Goal: Book appointment/travel/reservation

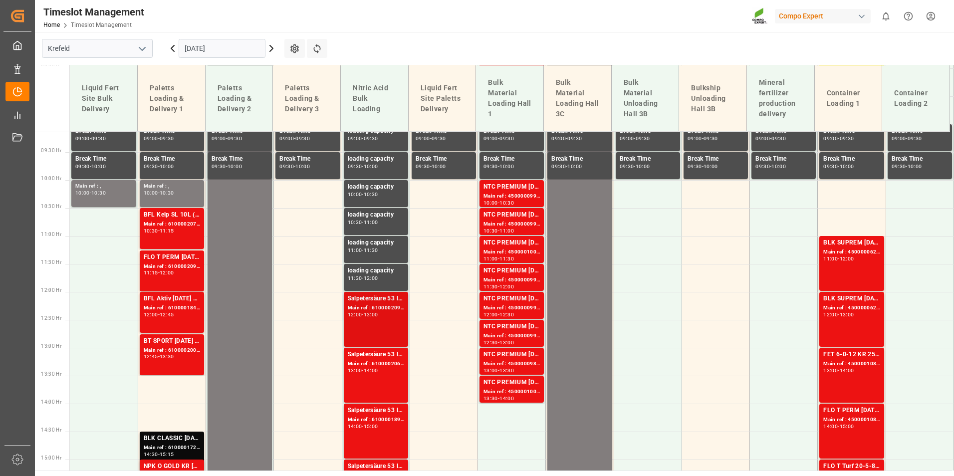
scroll to position [510, 0]
click at [358, 308] on div "Main ref : 6100002091, 2000001596" at bounding box center [376, 308] width 56 height 8
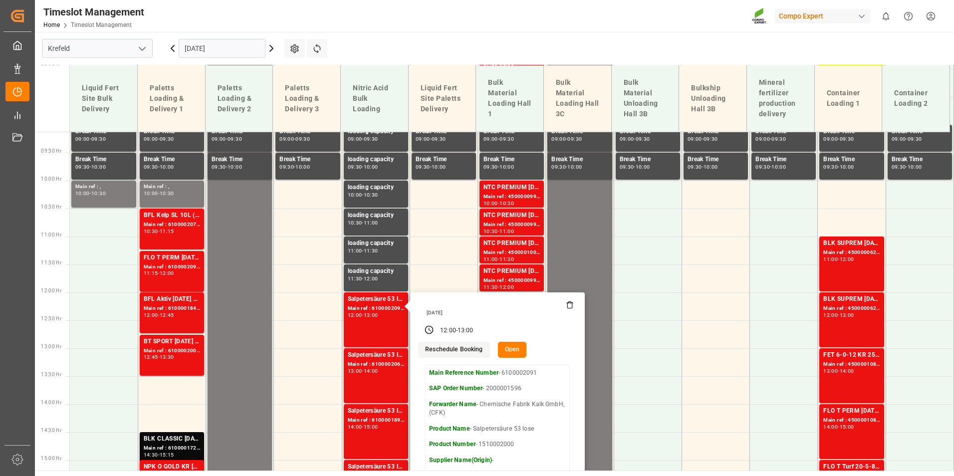
scroll to position [610, 0]
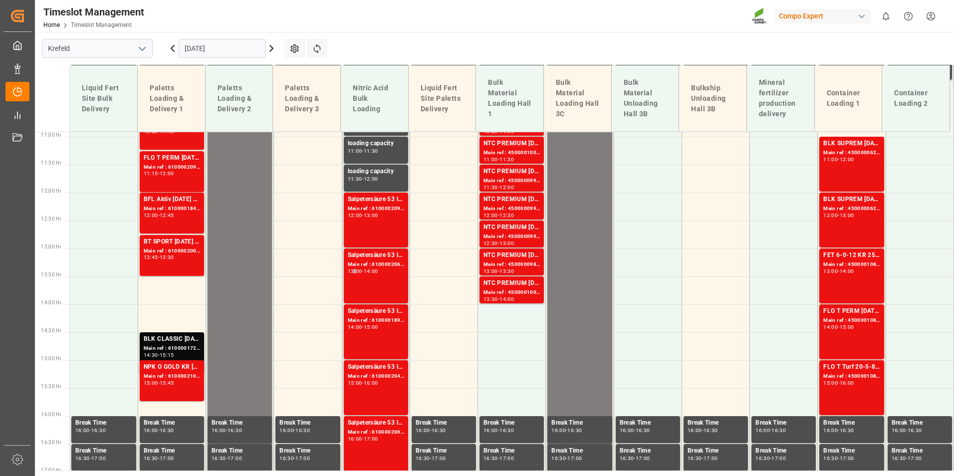
click at [352, 271] on div "13:00" at bounding box center [355, 271] width 14 height 4
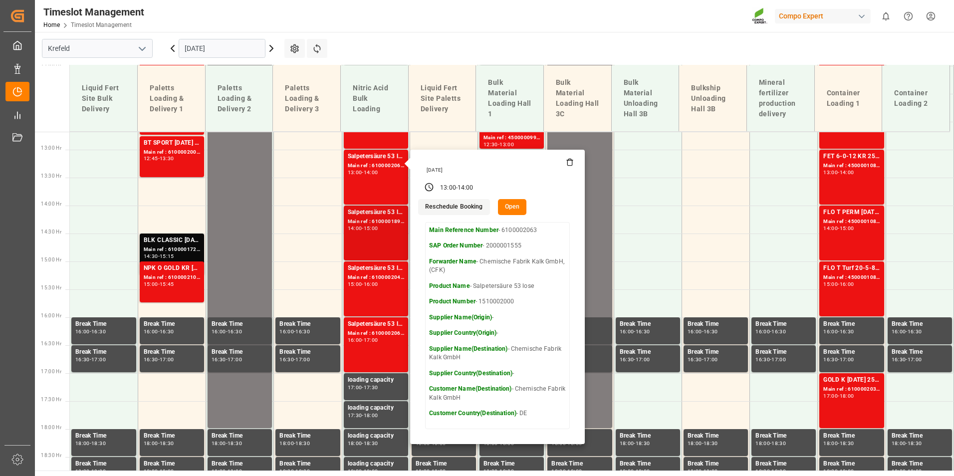
scroll to position [710, 0]
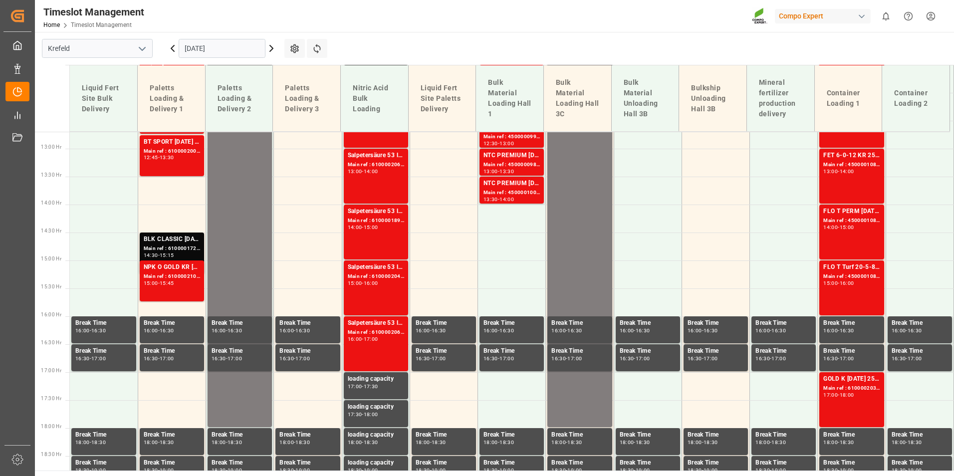
click at [381, 244] on div "Salpetersäure 53 lose Main ref : 6100001890, 2000001509 14:00 - 15:00" at bounding box center [376, 232] width 56 height 51
click at [356, 277] on div "Main ref : 6100002044, 2000001547" at bounding box center [376, 276] width 56 height 8
click at [373, 218] on div "Main ref : 6100001890, 2000001509" at bounding box center [376, 221] width 56 height 8
click at [358, 265] on div "Salpetersäure 53 lose" at bounding box center [376, 268] width 56 height 10
click at [399, 286] on div "15:00 - 16:00" at bounding box center [376, 283] width 56 height 5
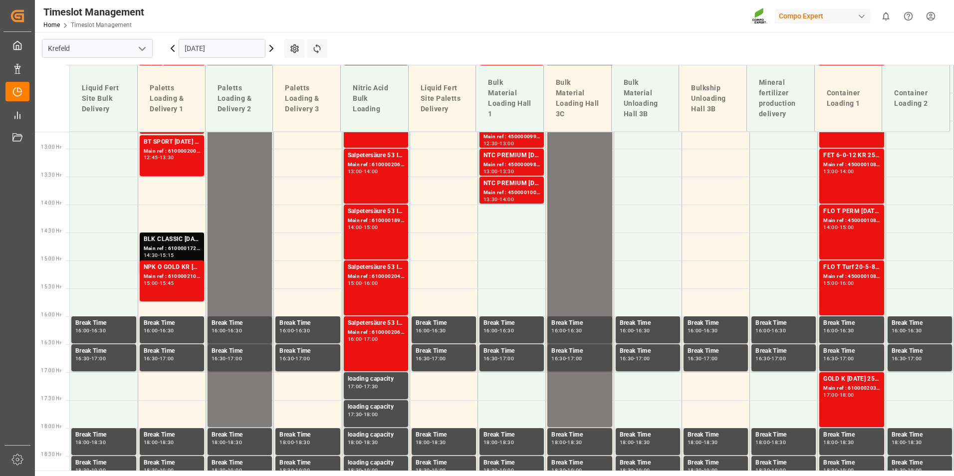
click at [391, 338] on div "16:00 - 17:00" at bounding box center [376, 339] width 56 height 5
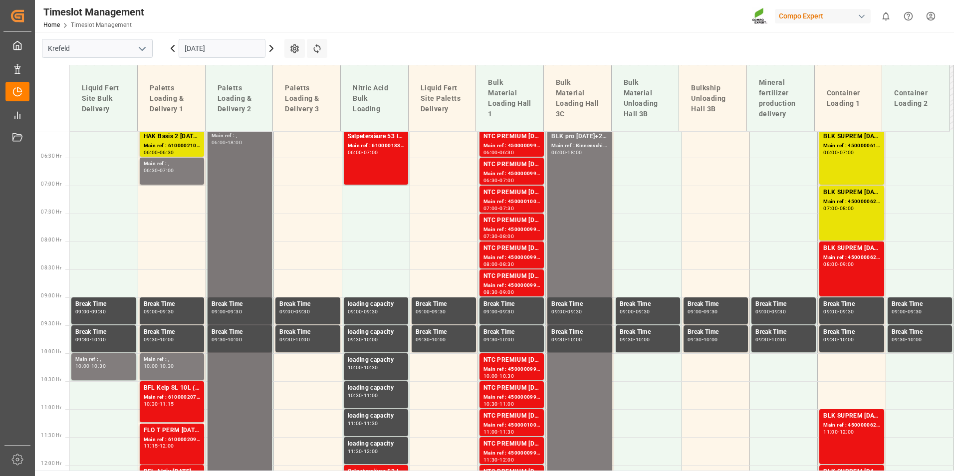
scroll to position [211, 0]
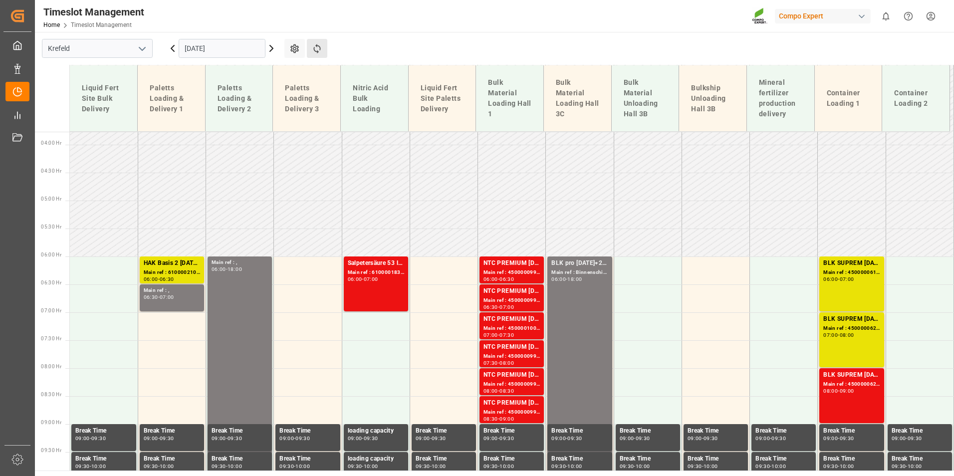
click at [319, 55] on button "Refresh Time Slots" at bounding box center [317, 48] width 20 height 19
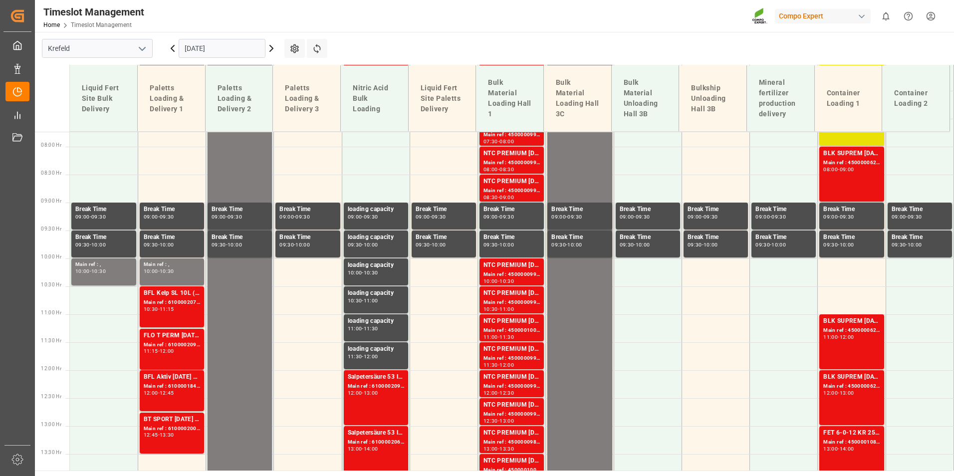
scroll to position [316, 0]
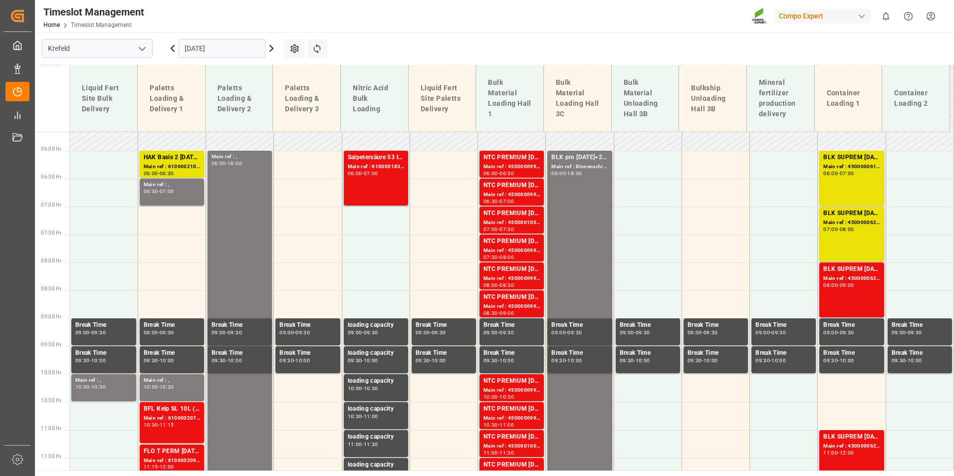
click at [235, 45] on input "[DATE]" at bounding box center [222, 48] width 87 height 19
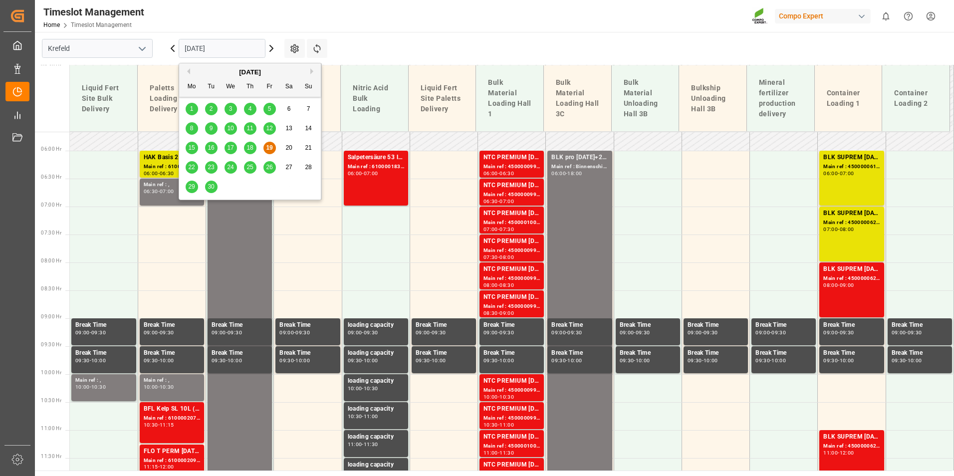
click at [193, 167] on span "22" at bounding box center [191, 167] width 6 height 7
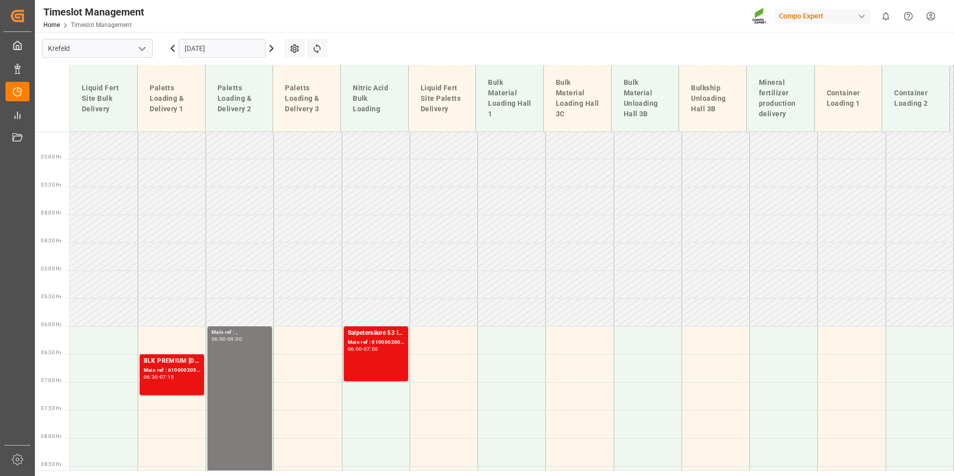
scroll to position [266, 0]
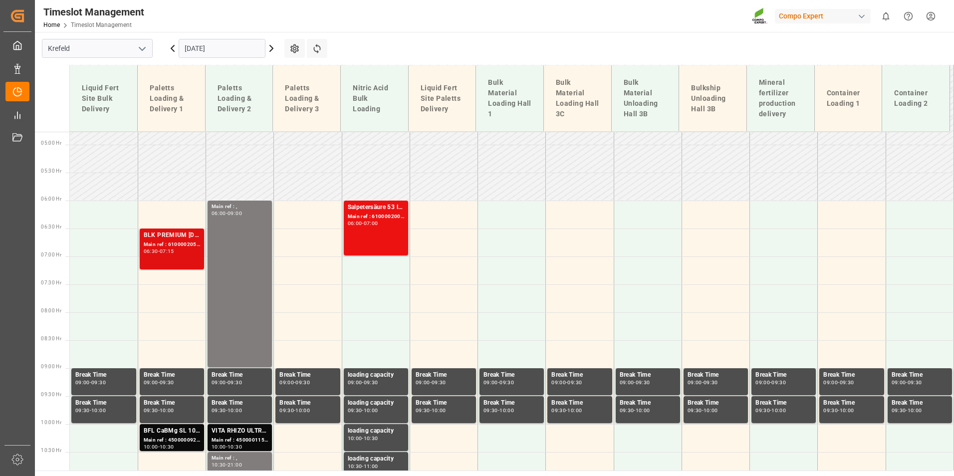
click at [146, 246] on div "Main ref : 6100002053, 2000001243" at bounding box center [172, 245] width 56 height 8
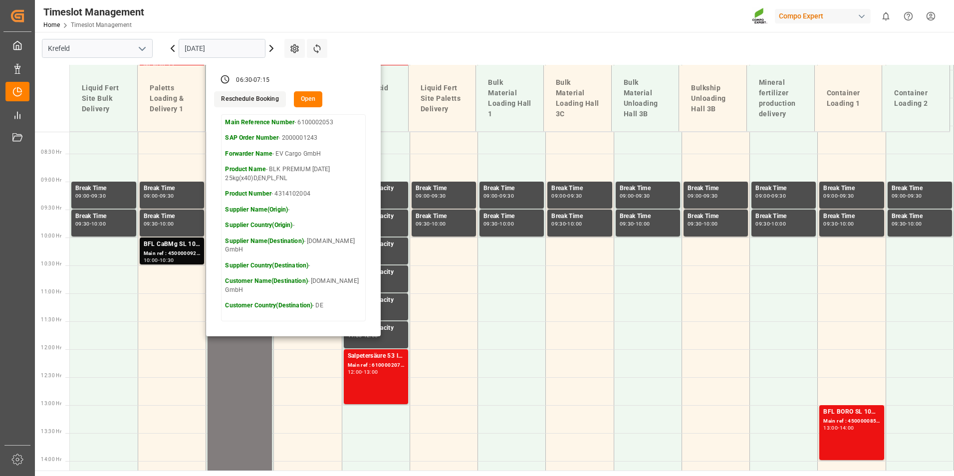
scroll to position [516, 0]
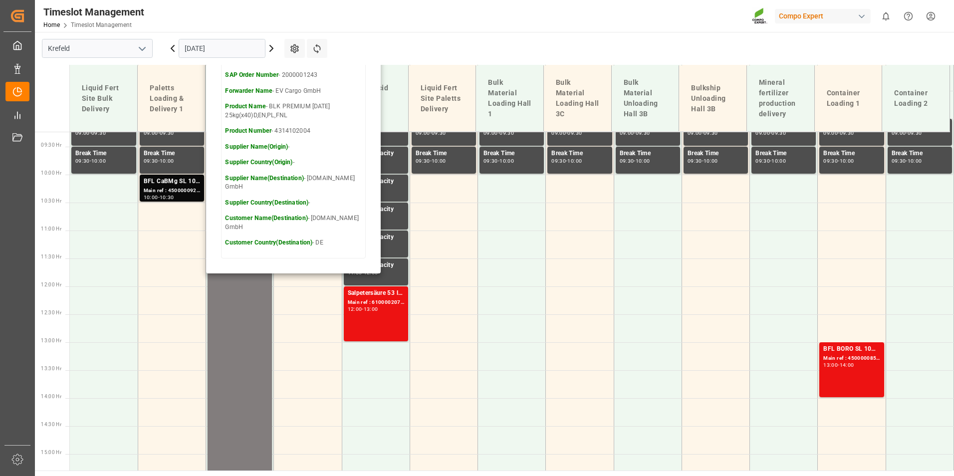
click at [418, 16] on div "Timeslot Management Home Timeslot Management Compo Expert 0 Notifications Only …" at bounding box center [491, 16] width 926 height 32
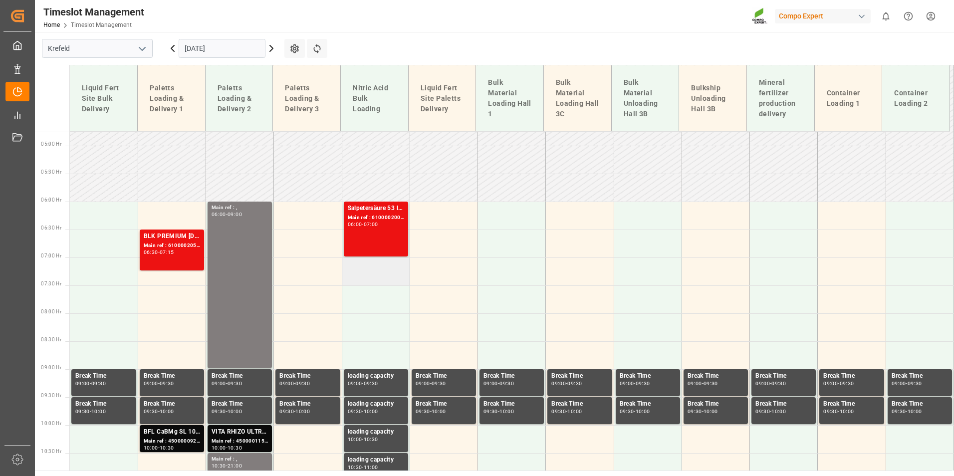
scroll to position [266, 0]
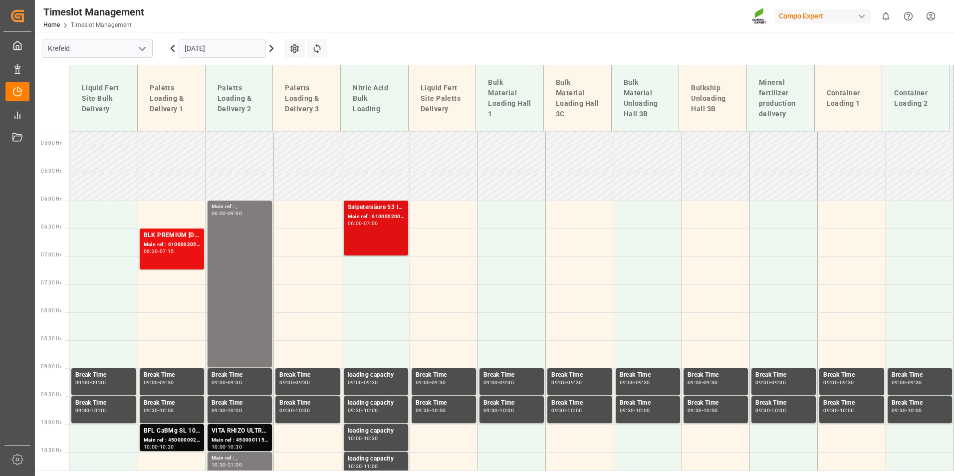
click at [388, 236] on div "Salpetersäure 53 lose Main ref : 6100002008, 2000001540 06:00 - 07:00" at bounding box center [376, 228] width 56 height 51
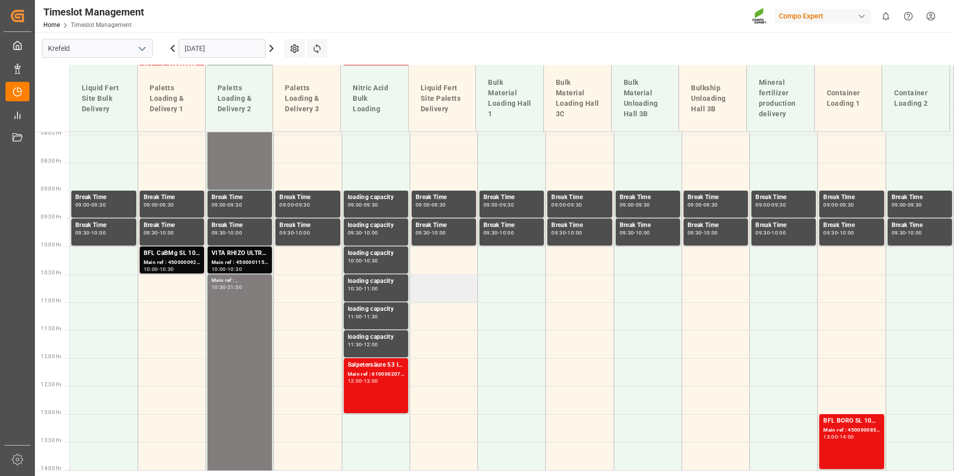
scroll to position [316, 0]
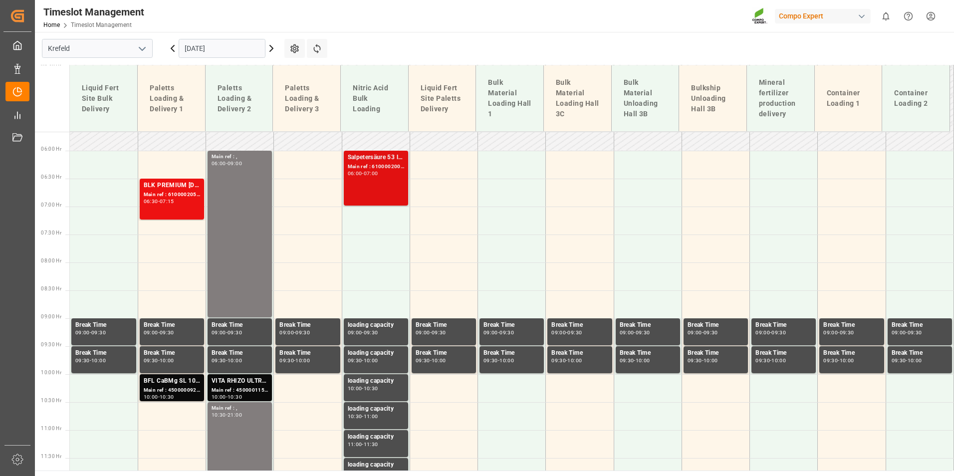
click at [383, 174] on div "06:00 - 07:00" at bounding box center [376, 173] width 56 height 5
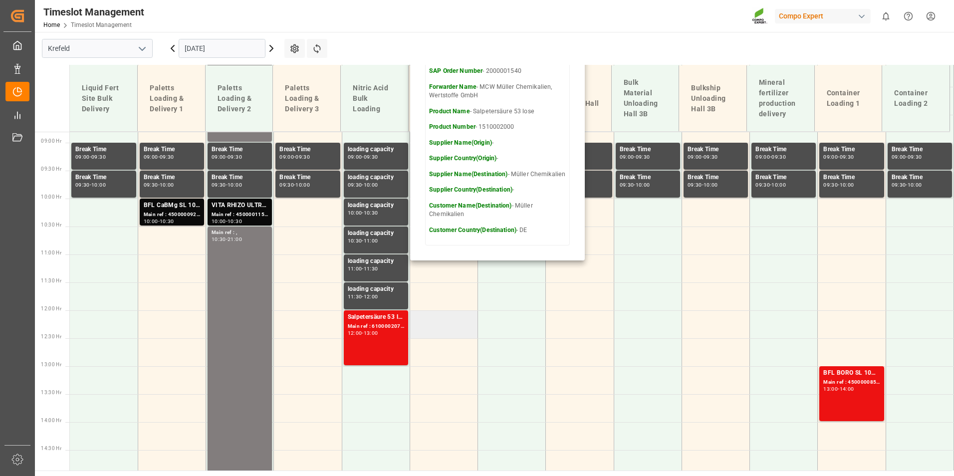
scroll to position [616, 0]
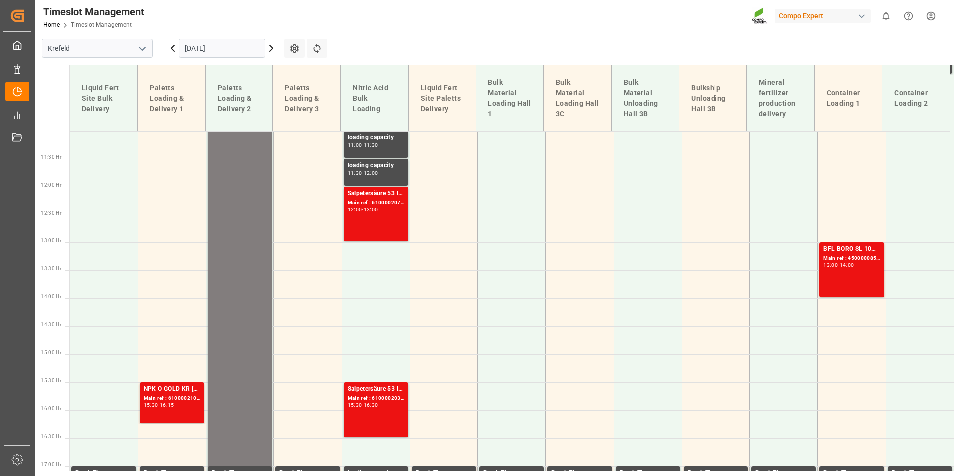
click at [392, 221] on div "Salpetersäure 53 lose Main ref : 6100002071, 2000001560 12:00 - 13:00" at bounding box center [376, 214] width 56 height 51
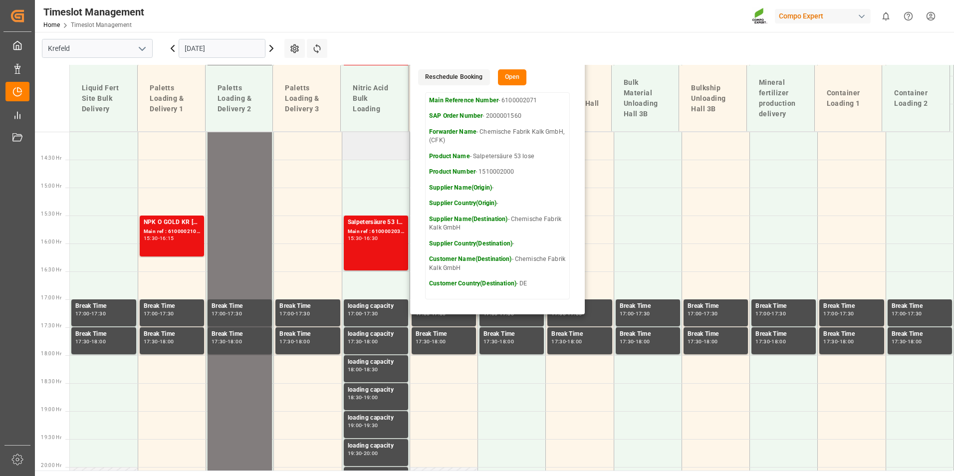
scroll to position [865, 0]
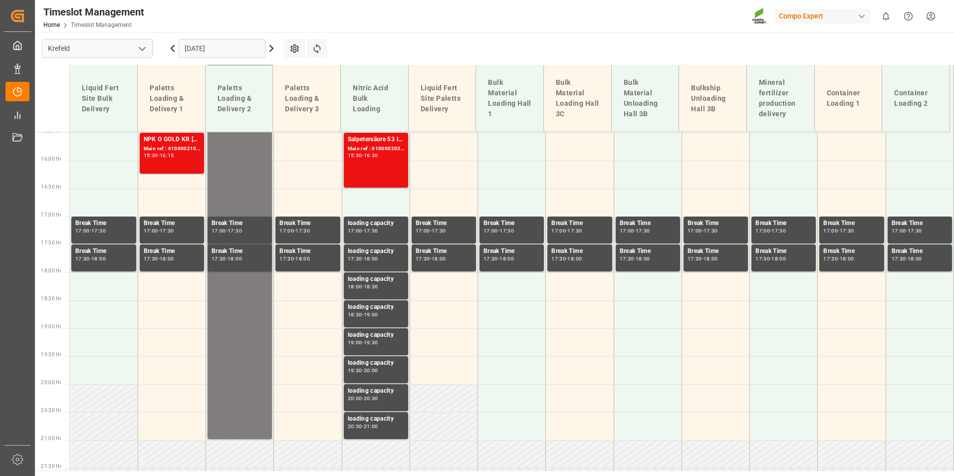
click at [385, 175] on div "Salpetersäure 53 lose Main ref : 6100002034, 2000001543 15:30 - 16:30" at bounding box center [376, 160] width 56 height 51
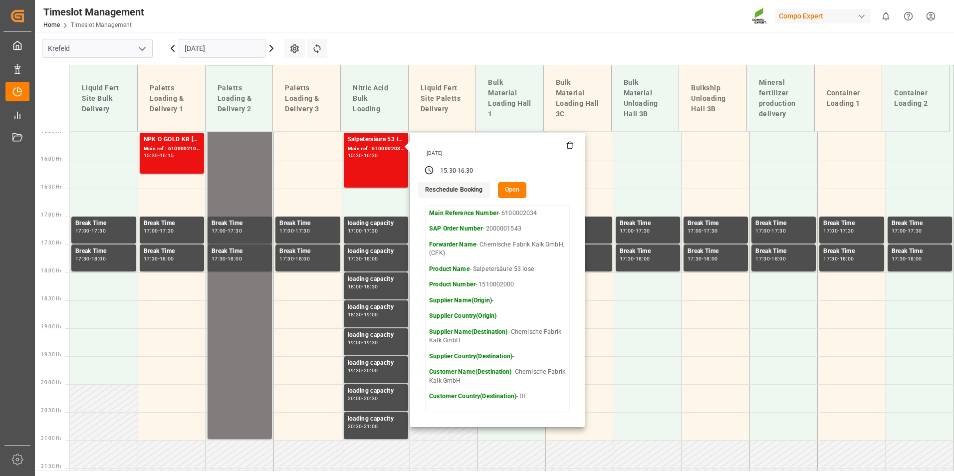
click at [226, 53] on input "[DATE]" at bounding box center [222, 48] width 87 height 19
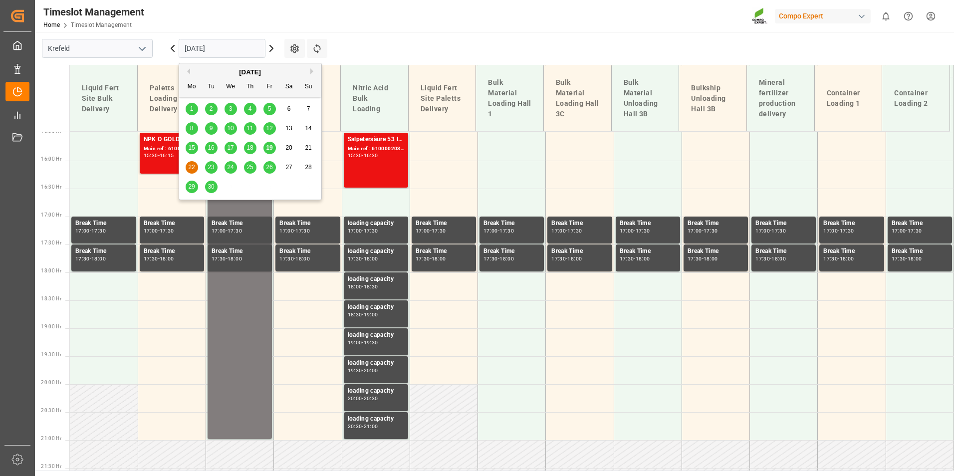
click at [251, 151] on span "18" at bounding box center [250, 147] width 6 height 7
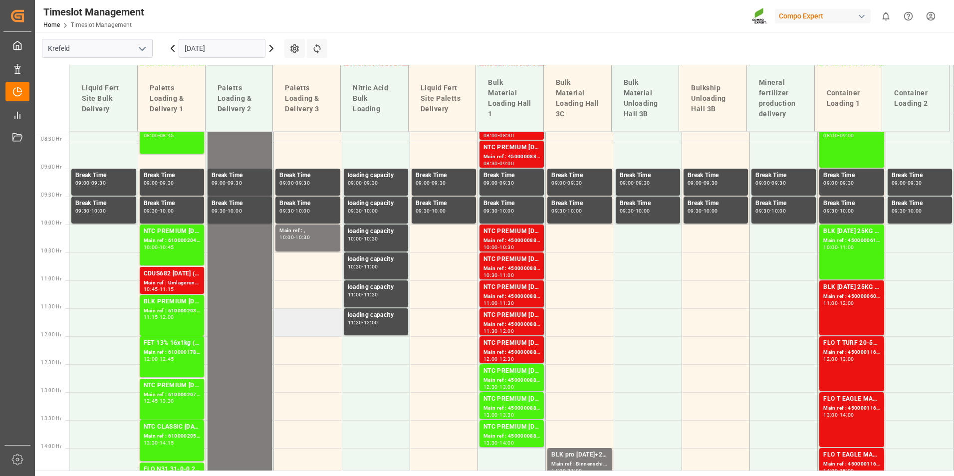
scroll to position [316, 0]
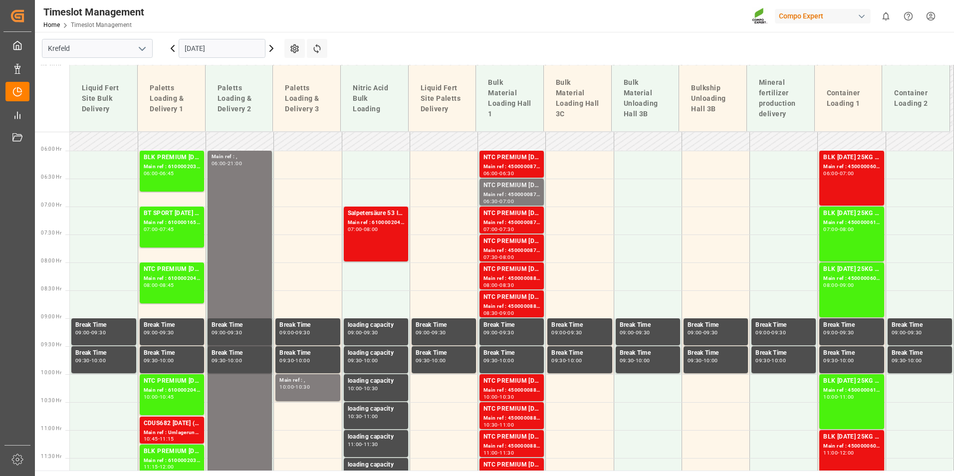
click at [270, 53] on icon at bounding box center [271, 48] width 12 height 12
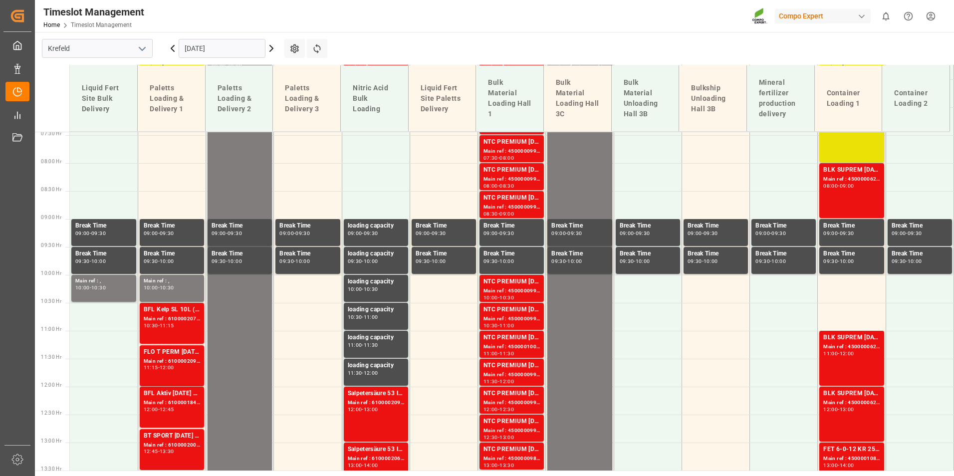
scroll to position [416, 0]
click at [230, 50] on input "[DATE]" at bounding box center [222, 48] width 87 height 19
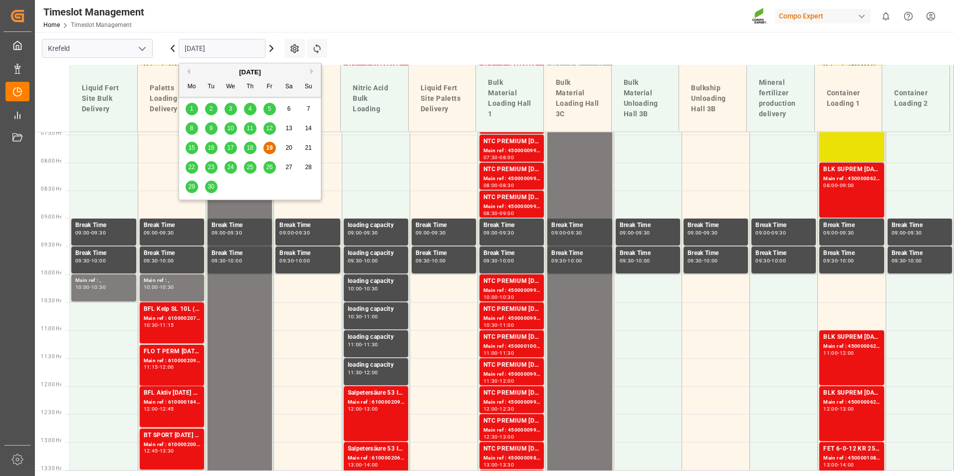
click at [244, 150] on div "18" at bounding box center [250, 148] width 12 height 12
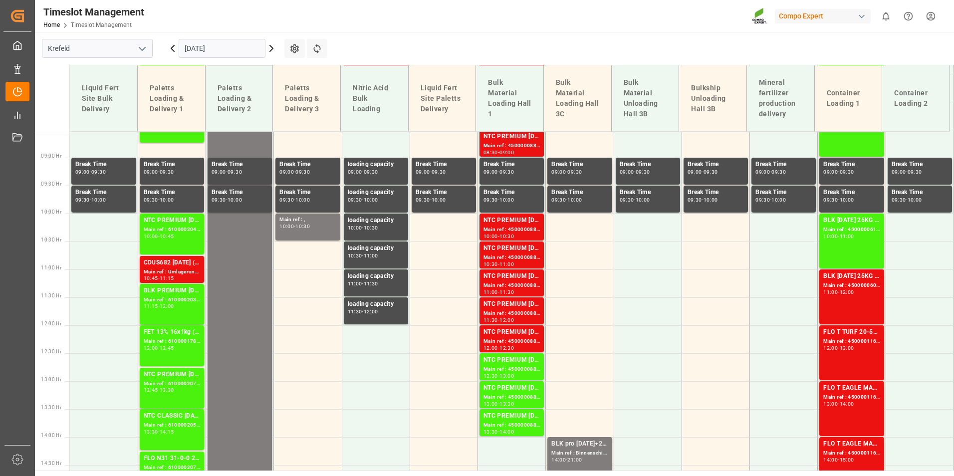
scroll to position [472, 0]
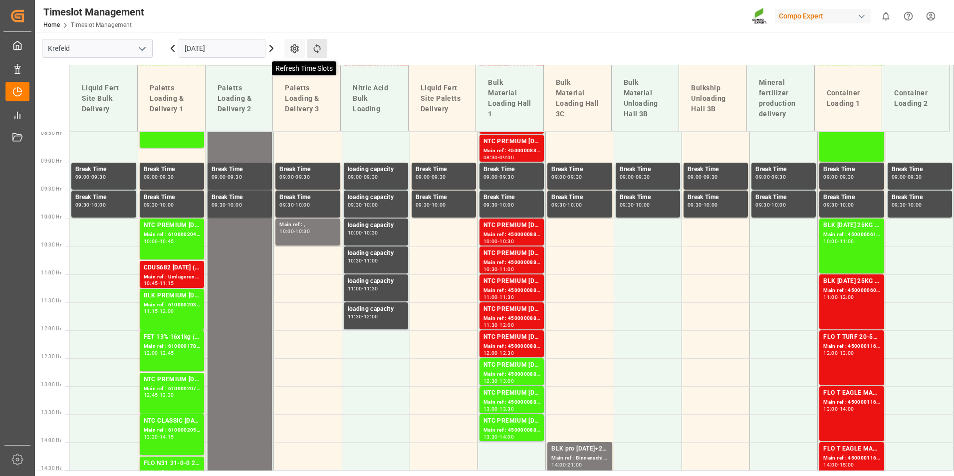
click at [320, 48] on icon at bounding box center [317, 48] width 10 height 10
click at [500, 289] on div "Main ref : 4500000884, 2000000854" at bounding box center [512, 290] width 56 height 8
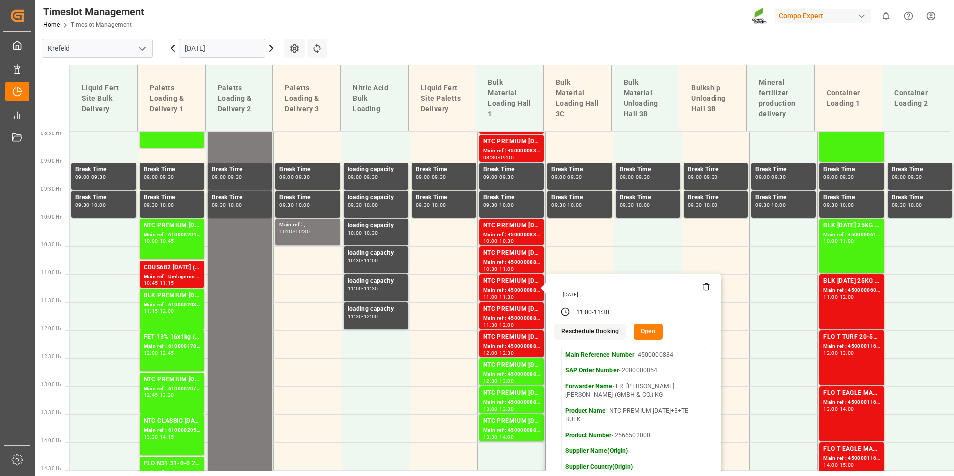
click at [240, 51] on input "[DATE]" at bounding box center [222, 48] width 87 height 19
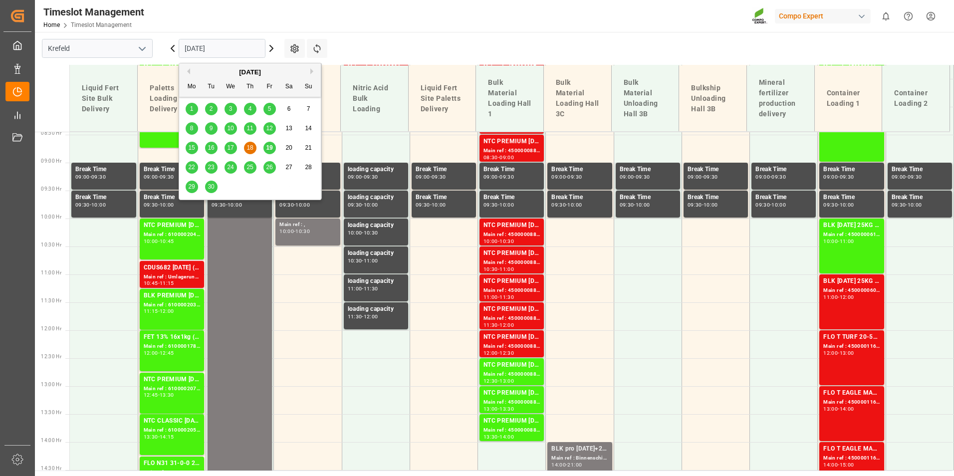
click at [269, 149] on span "19" at bounding box center [269, 147] width 6 height 7
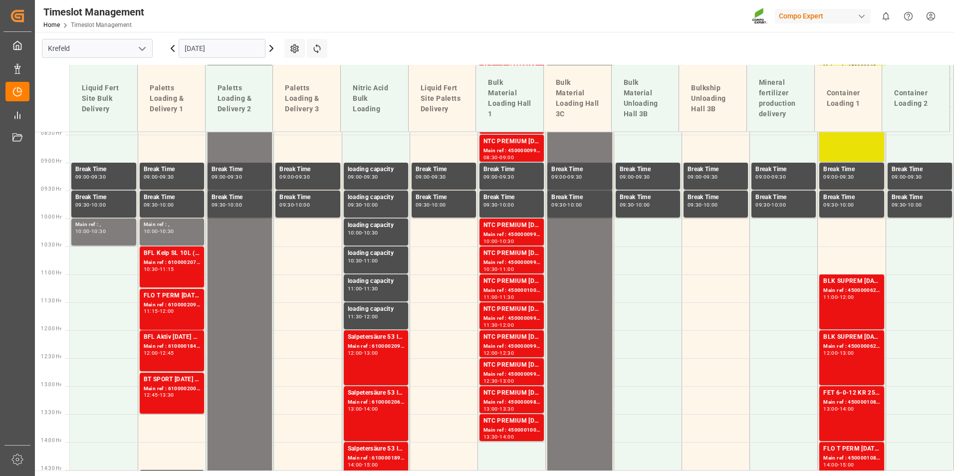
click at [170, 52] on icon at bounding box center [173, 48] width 12 height 12
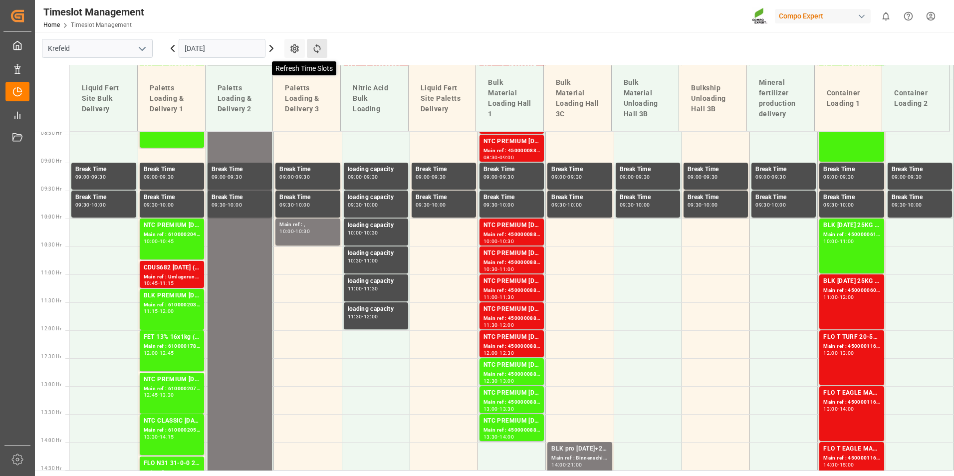
click at [320, 52] on icon at bounding box center [317, 48] width 10 height 10
click at [510, 337] on div "NTC PREMIUM [DATE]+3+TE BULK" at bounding box center [512, 337] width 56 height 10
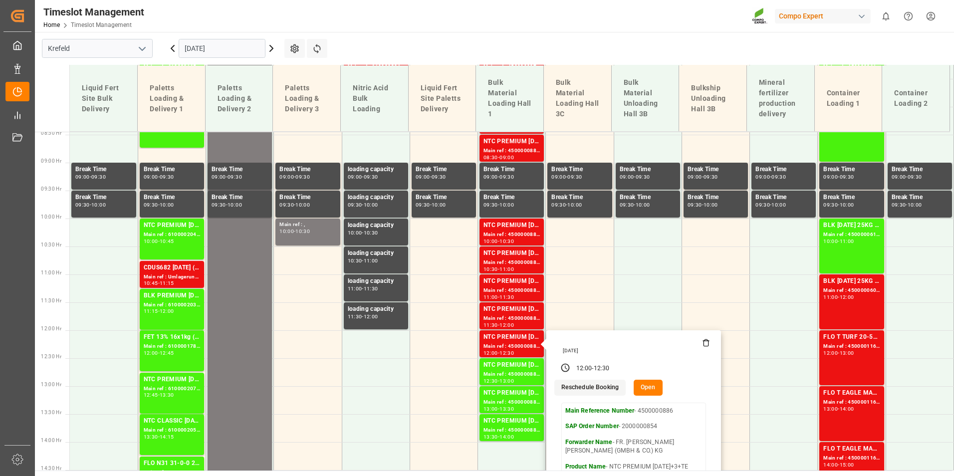
click at [219, 51] on input "[DATE]" at bounding box center [222, 48] width 87 height 19
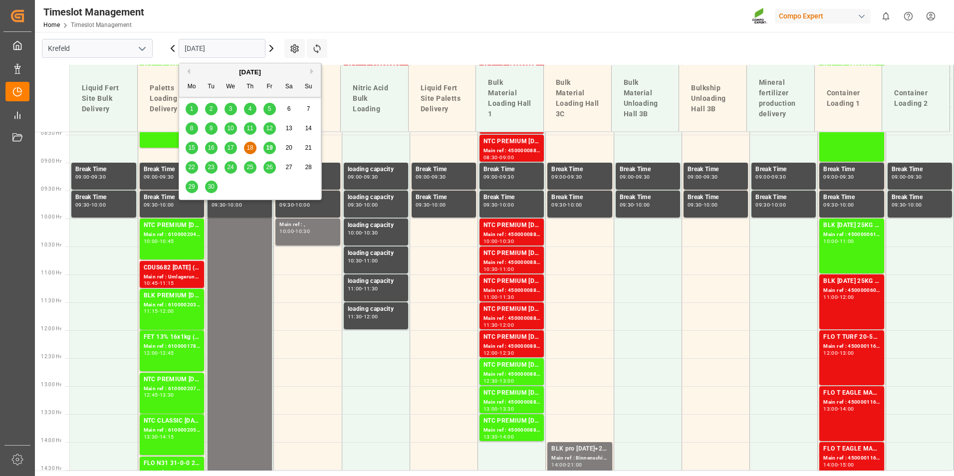
click at [273, 147] on div "19" at bounding box center [270, 148] width 12 height 12
